Goal: Information Seeking & Learning: Learn about a topic

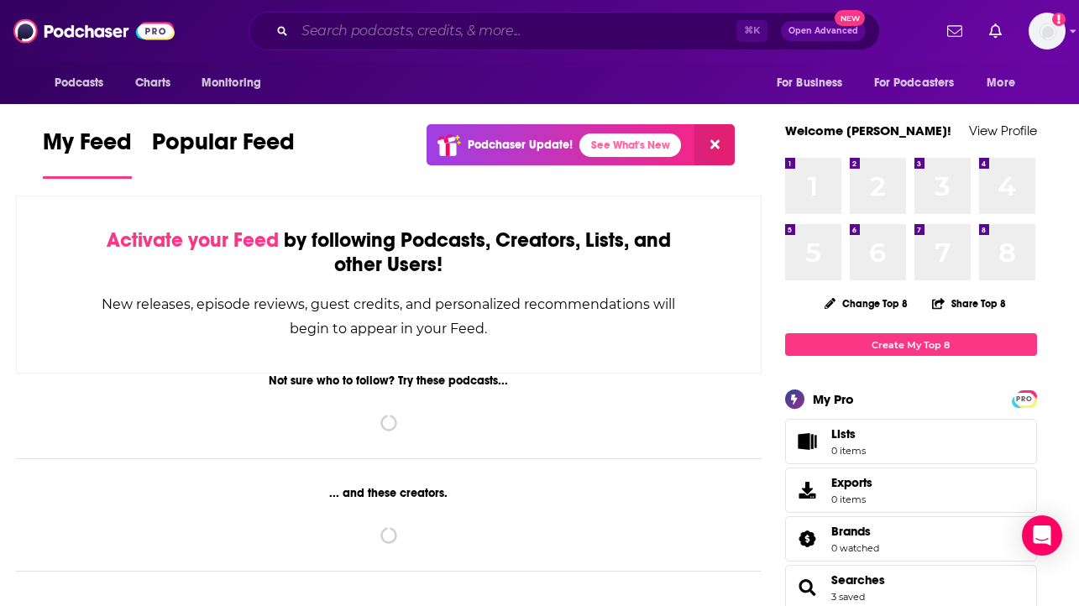
click at [560, 34] on input "Search podcasts, credits, & more..." at bounding box center [516, 31] width 442 height 27
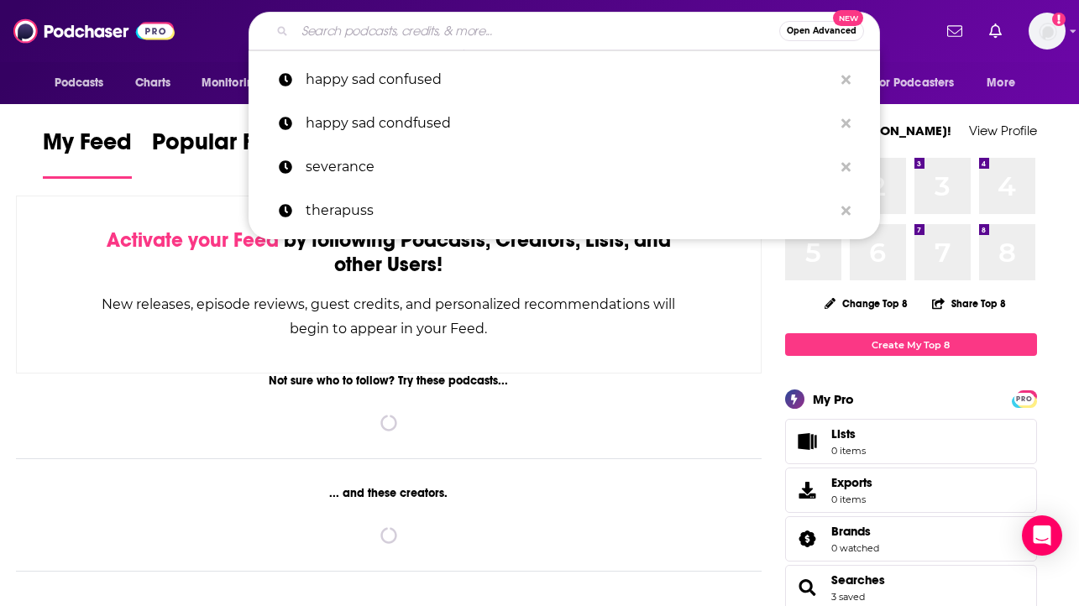
paste input "[PERSON_NAME] and friends"
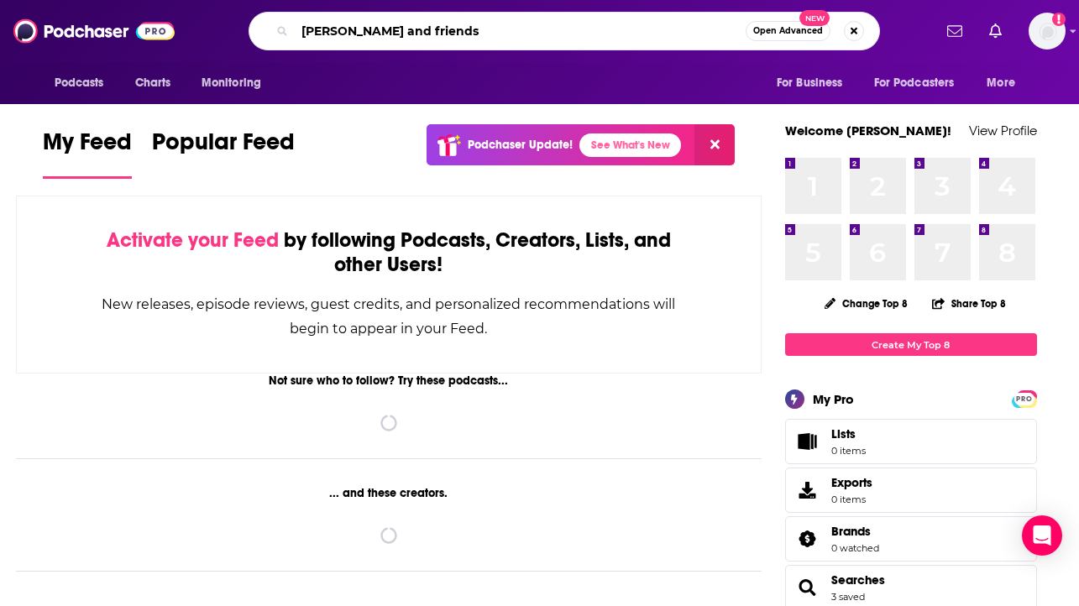
type input "[PERSON_NAME] and friends"
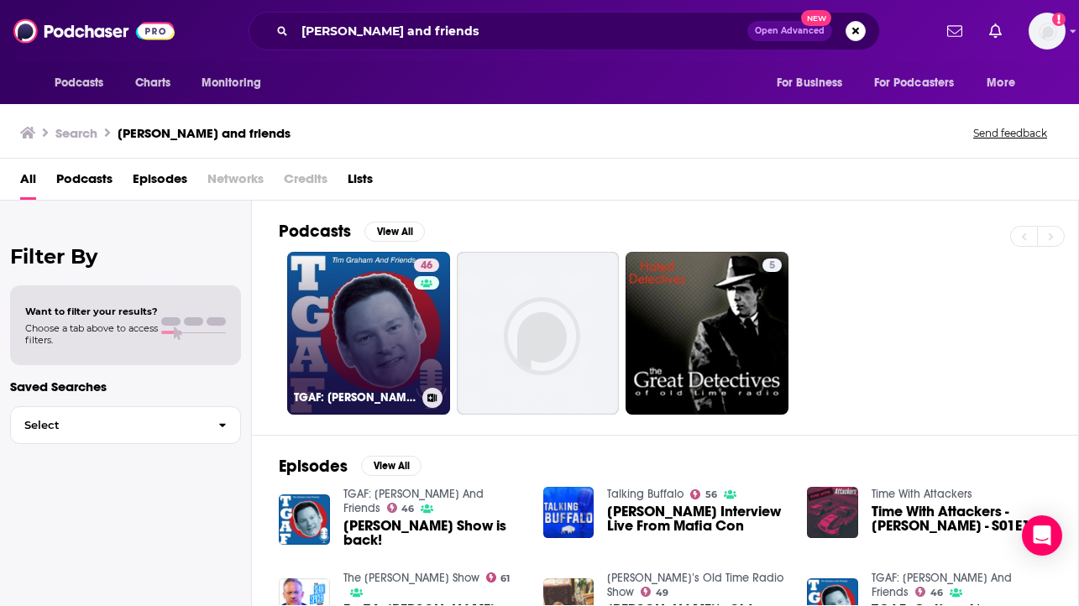
click at [351, 357] on link "46 TGAF: [PERSON_NAME] And Friends" at bounding box center [368, 333] width 163 height 163
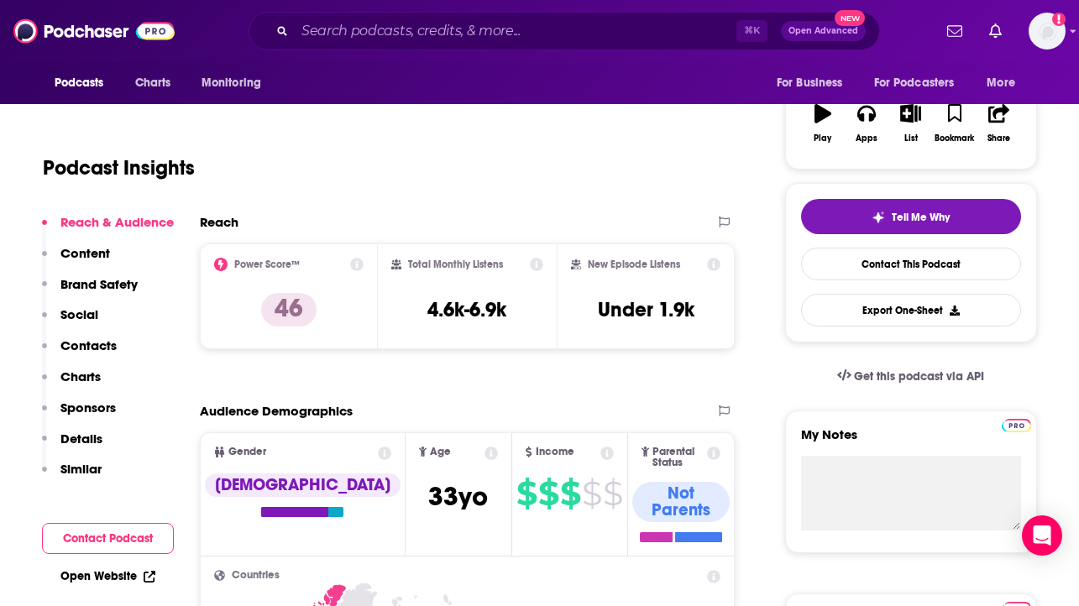
scroll to position [270, 0]
